Goal: Navigation & Orientation: Find specific page/section

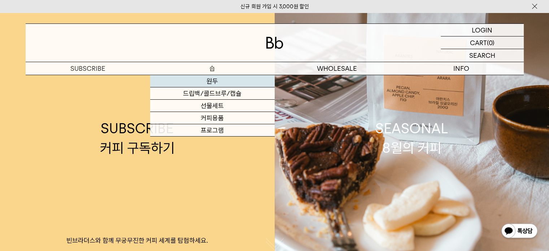
click at [205, 78] on link "원두" at bounding box center [212, 81] width 124 height 12
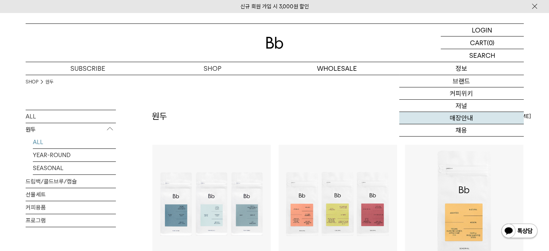
click at [462, 117] on link "매장안내" at bounding box center [461, 118] width 124 height 12
